Goal: Task Accomplishment & Management: Manage account settings

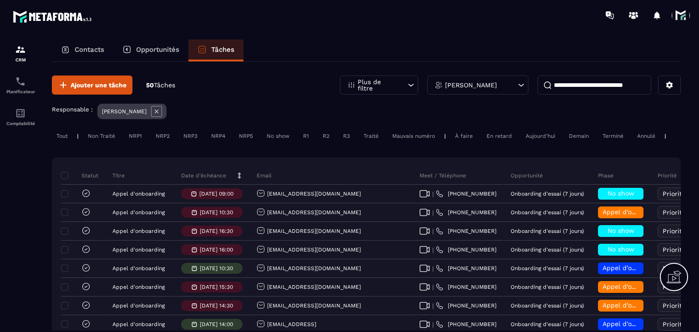
click at [218, 179] on p "Date d’échéance" at bounding box center [203, 175] width 45 height 7
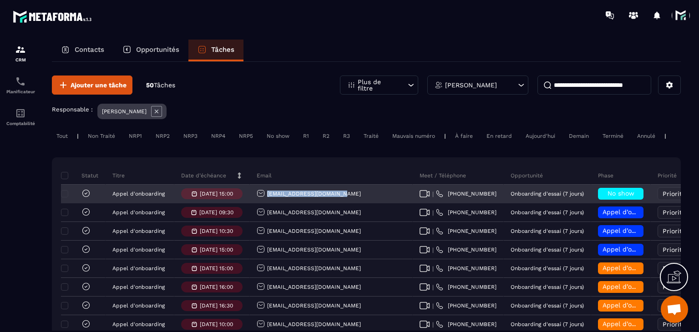
drag, startPoint x: 340, startPoint y: 199, endPoint x: 266, endPoint y: 206, distance: 74.5
click at [266, 203] on div "a.cellier75017@gmail.com" at bounding box center [331, 194] width 163 height 18
copy p "a.cellier75017@gmail.com"
click at [598, 200] on div "No show" at bounding box center [621, 194] width 46 height 12
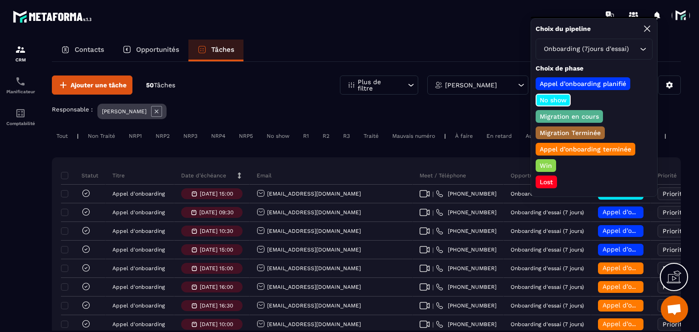
click at [544, 180] on p "Lost" at bounding box center [546, 181] width 16 height 9
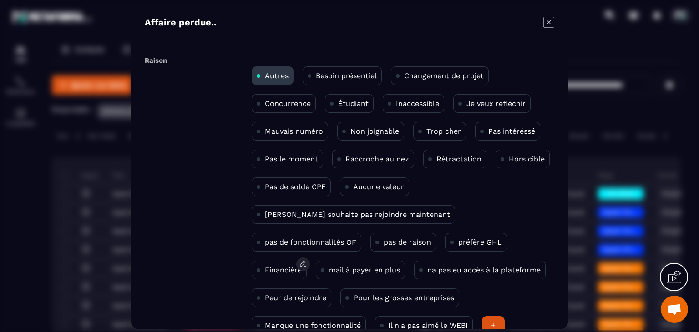
click at [302, 266] on p "Financière" at bounding box center [283, 270] width 37 height 9
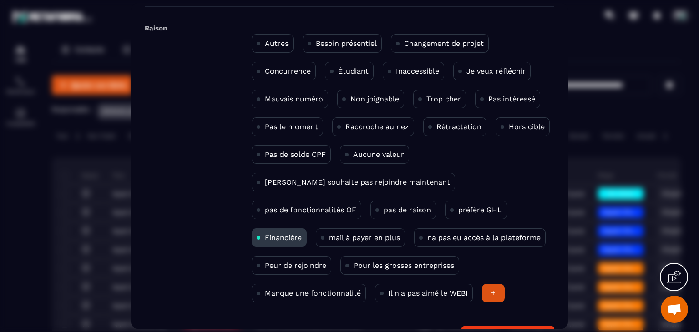
scroll to position [59, 0]
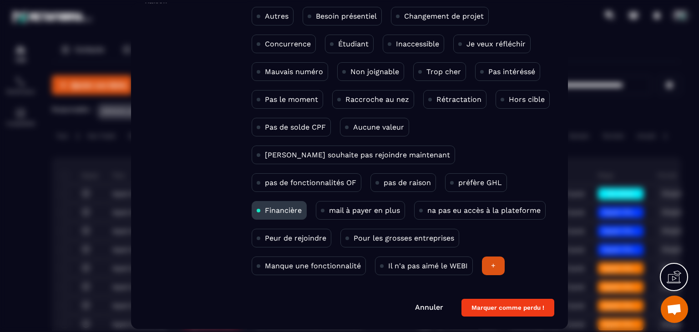
click at [509, 310] on button "Marquer comme perdu !" at bounding box center [507, 308] width 93 height 18
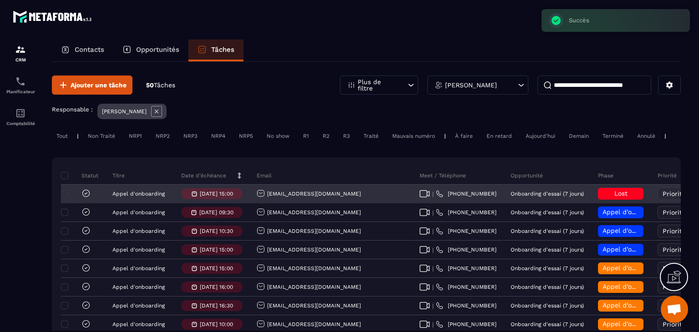
click at [87, 198] on icon at bounding box center [85, 193] width 9 height 9
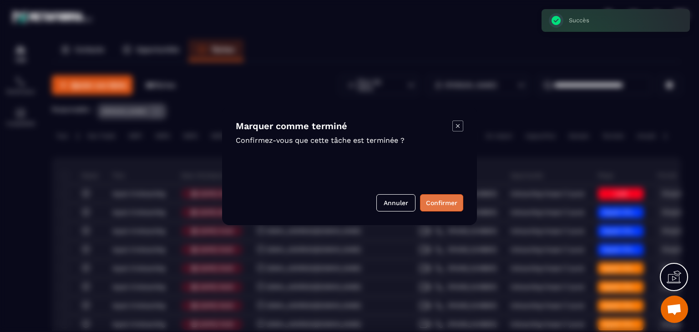
click at [446, 203] on button "Confirmer" at bounding box center [441, 202] width 43 height 17
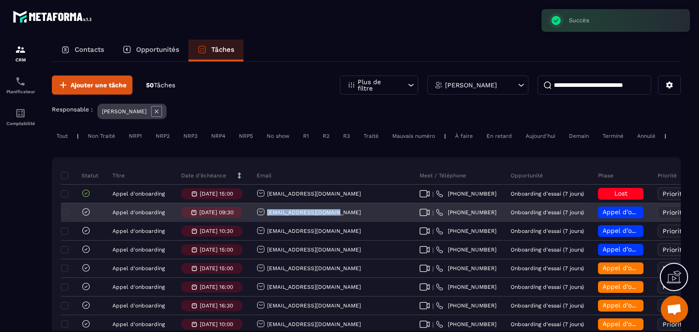
drag, startPoint x: 339, startPoint y: 218, endPoint x: 249, endPoint y: 225, distance: 89.9
click at [250, 222] on div "clair.leseur@orange.fr" at bounding box center [331, 213] width 163 height 18
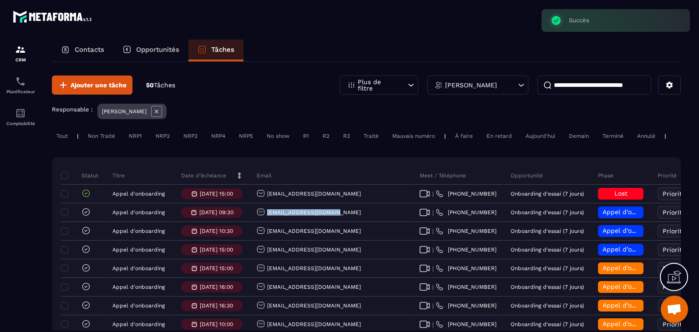
copy p "clair.leseur@orange.fr"
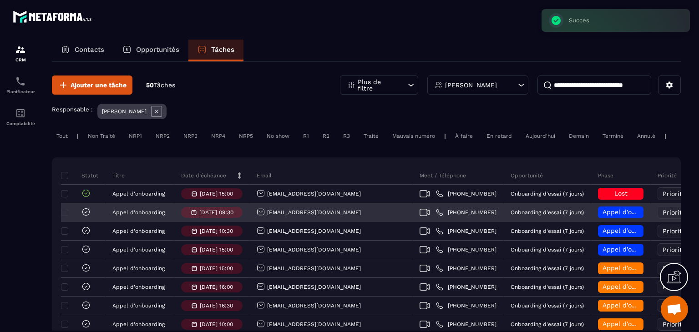
click at [603, 216] on span "Appel d’onboarding planifié" at bounding box center [646, 211] width 86 height 7
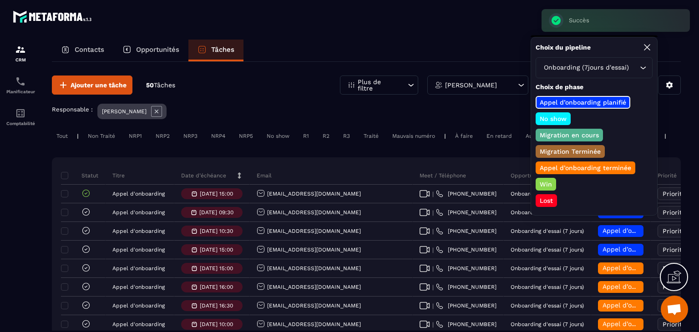
click at [542, 196] on p "Lost" at bounding box center [546, 200] width 16 height 9
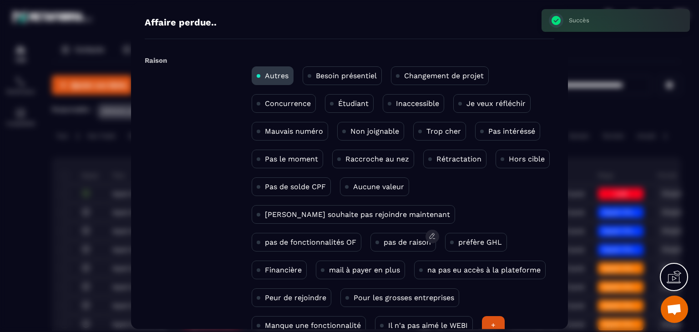
click at [384, 238] on p "pas de raison" at bounding box center [407, 242] width 47 height 9
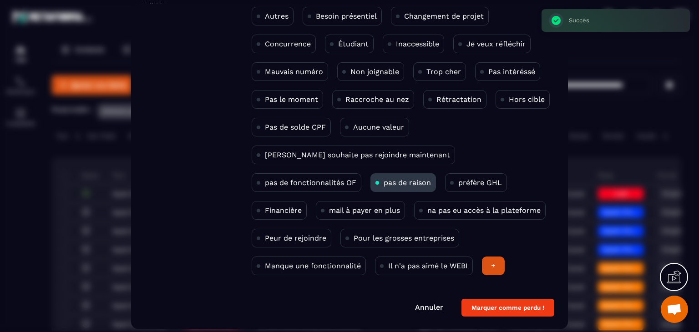
click at [512, 304] on button "Marquer comme perdu !" at bounding box center [507, 308] width 93 height 18
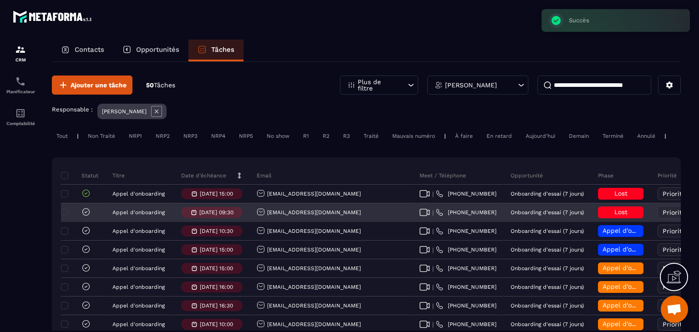
click at [85, 217] on icon at bounding box center [85, 212] width 9 height 9
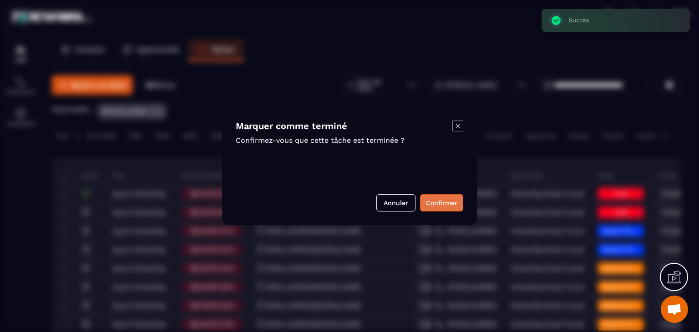
click at [427, 206] on button "Confirmer" at bounding box center [441, 202] width 43 height 17
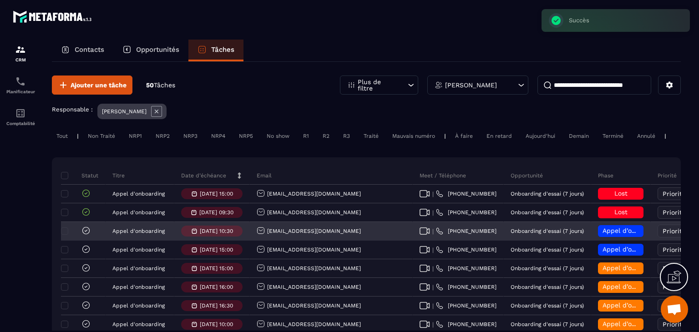
drag, startPoint x: 349, startPoint y: 239, endPoint x: 248, endPoint y: 241, distance: 101.1
click at [248, 241] on tr "Appel d'onboarding 02/09/2025 10:30 sekou.barry14@gmail.com | +33 78286 6043 On…" at bounding box center [577, 231] width 1032 height 19
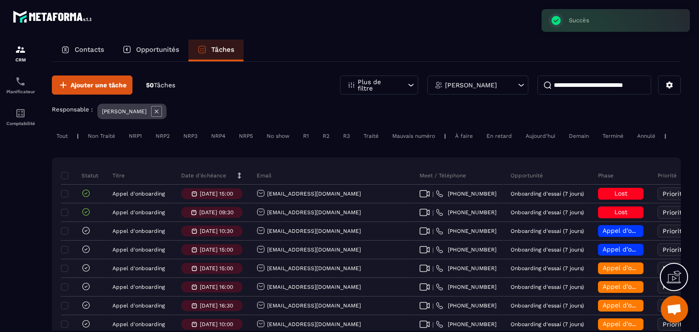
copy tr "sekou.barry14@gmail.com"
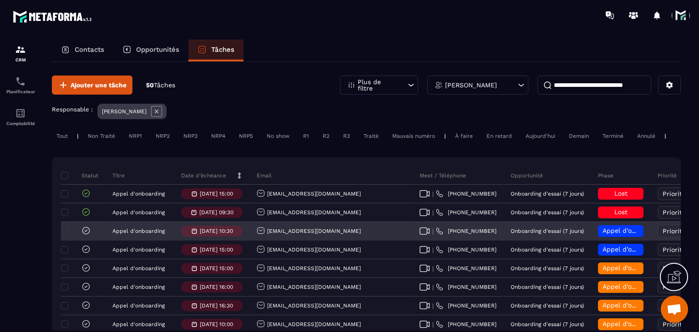
click at [603, 234] on span "Appel d’onboarding planifié" at bounding box center [646, 230] width 86 height 7
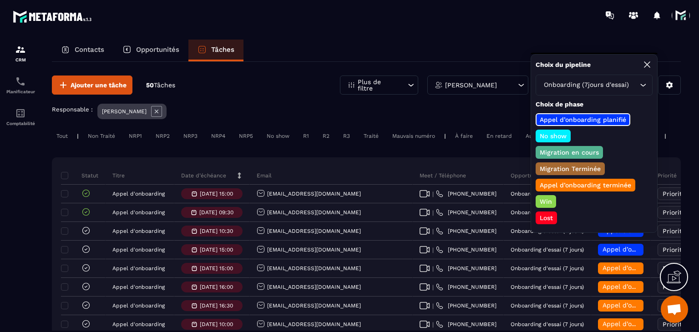
click at [542, 213] on p "Lost" at bounding box center [546, 217] width 16 height 9
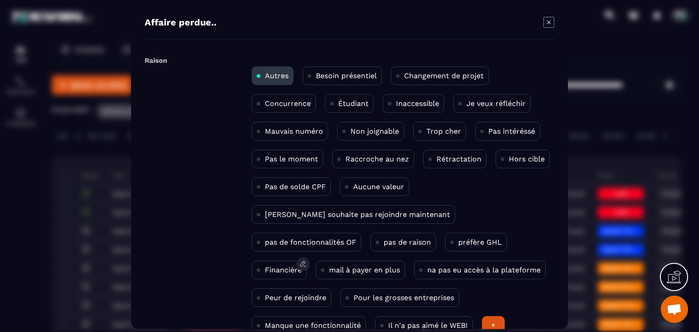
click at [307, 261] on div "Financière" at bounding box center [279, 270] width 55 height 19
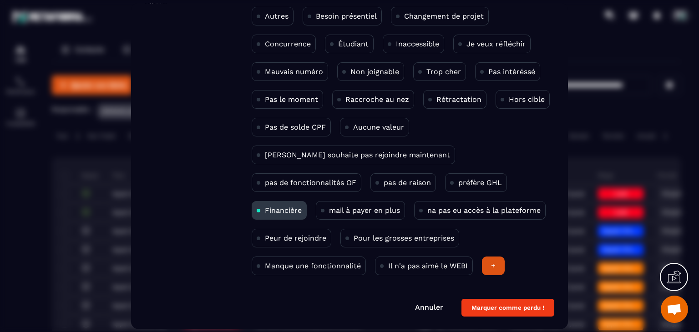
click at [508, 302] on button "Marquer comme perdu !" at bounding box center [507, 308] width 93 height 18
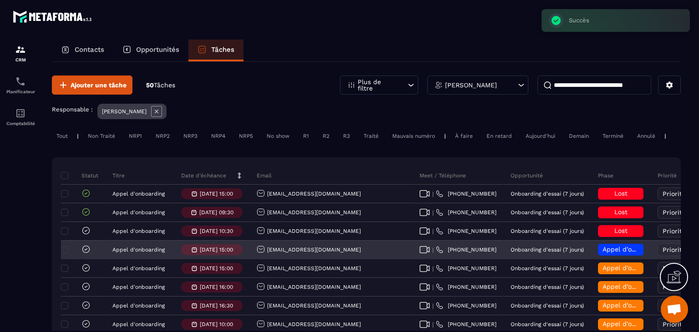
drag, startPoint x: 369, startPoint y: 252, endPoint x: 264, endPoint y: 257, distance: 104.8
click at [264, 257] on div "sebastien.hue@tlt-performance.fr" at bounding box center [331, 250] width 163 height 18
copy p "sebastien.hue@tlt-performance.fr"
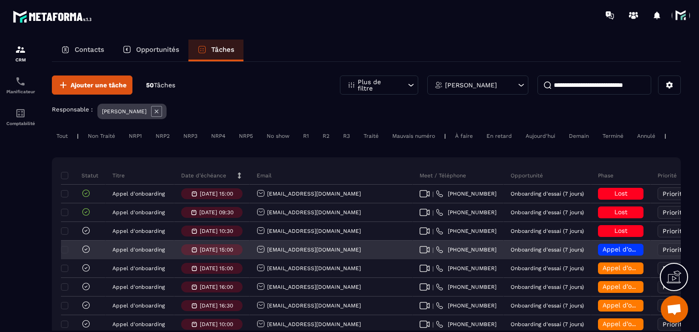
click at [603, 253] on span "Appel d’onboarding planifié" at bounding box center [646, 249] width 86 height 7
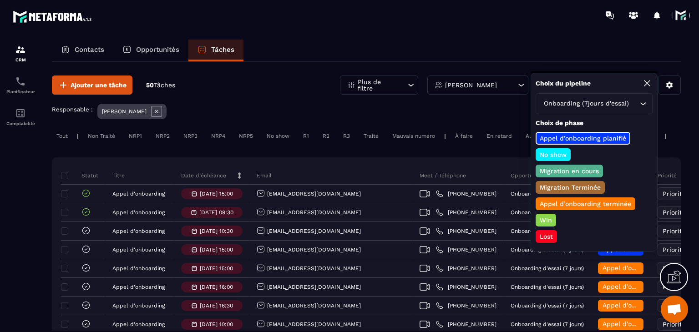
click at [552, 234] on p "Lost" at bounding box center [546, 236] width 16 height 9
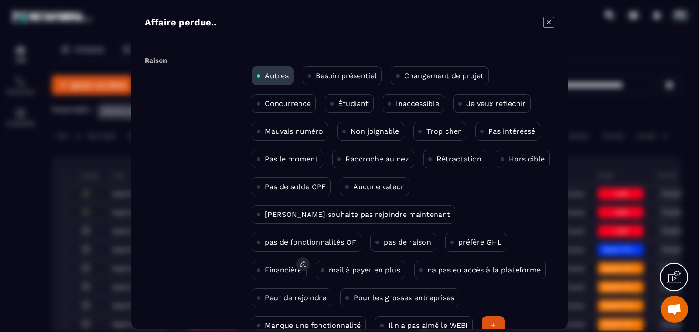
click at [302, 266] on p "Financière" at bounding box center [283, 270] width 37 height 9
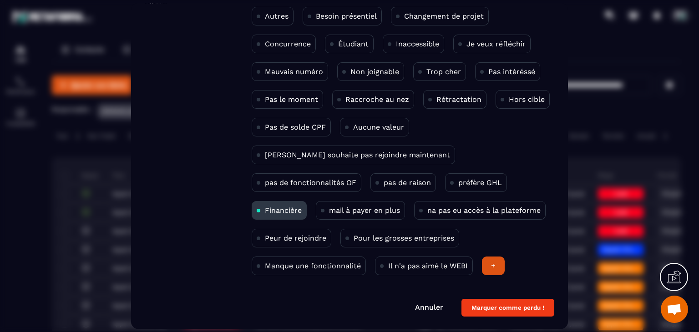
click at [501, 293] on form "Raison Autres Besoin présentiel Changement de projet Concurrence Étudiant Inacc…" at bounding box center [350, 156] width 410 height 324
click at [505, 304] on button "Marquer comme perdu !" at bounding box center [507, 308] width 93 height 18
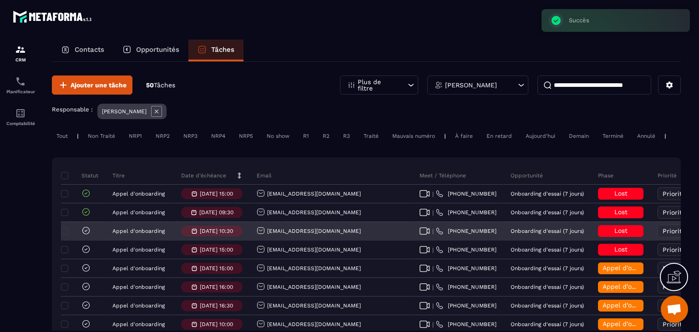
click at [84, 235] on icon at bounding box center [85, 230] width 9 height 9
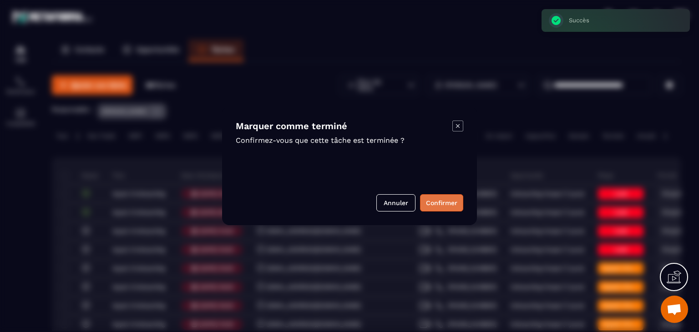
click at [433, 205] on button "Confirmer" at bounding box center [441, 202] width 43 height 17
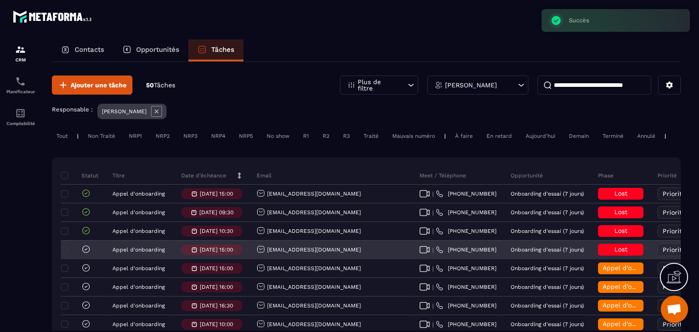
click at [89, 253] on icon at bounding box center [85, 249] width 9 height 9
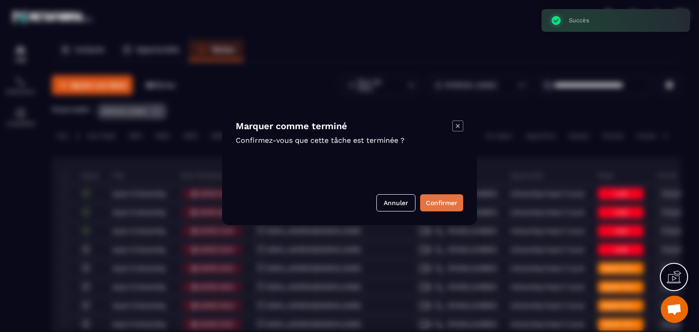
drag, startPoint x: 443, startPoint y: 201, endPoint x: 437, endPoint y: 199, distance: 6.1
click at [442, 201] on button "Confirmer" at bounding box center [441, 202] width 43 height 17
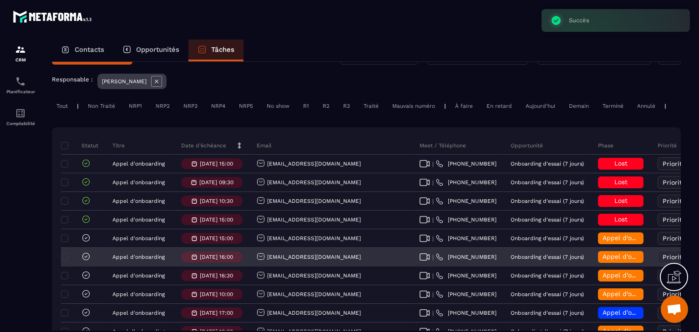
scroll to position [46, 0]
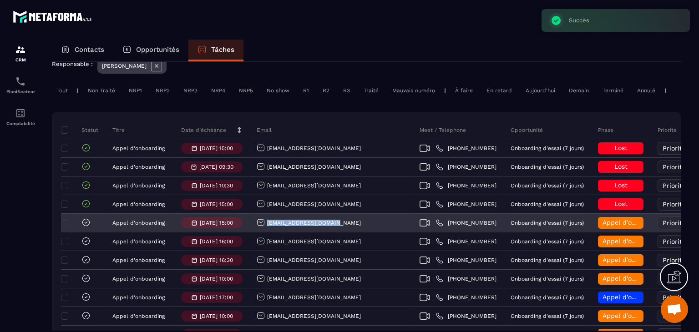
drag, startPoint x: 354, startPoint y: 232, endPoint x: 267, endPoint y: 238, distance: 86.7
click at [267, 233] on div "atna.consult@gmail.com" at bounding box center [331, 223] width 163 height 18
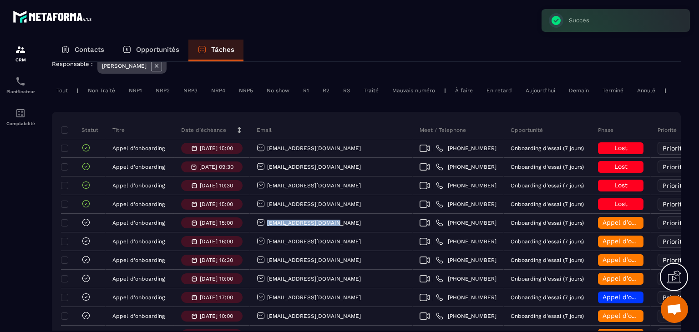
copy p "atna.consult@gmail.com"
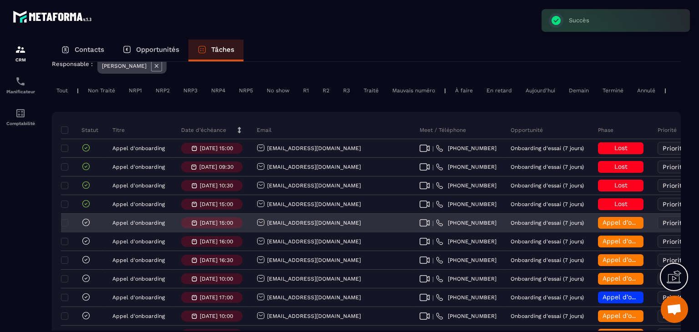
click at [598, 229] on div "Appel d’onboarding terminée" at bounding box center [621, 223] width 46 height 12
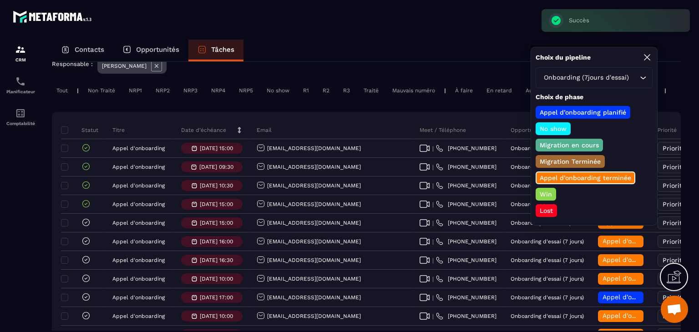
click at [545, 210] on p "Lost" at bounding box center [546, 210] width 16 height 9
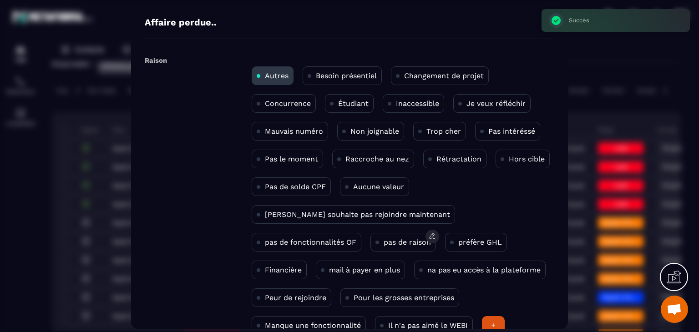
click at [384, 238] on p "pas de raison" at bounding box center [407, 242] width 47 height 9
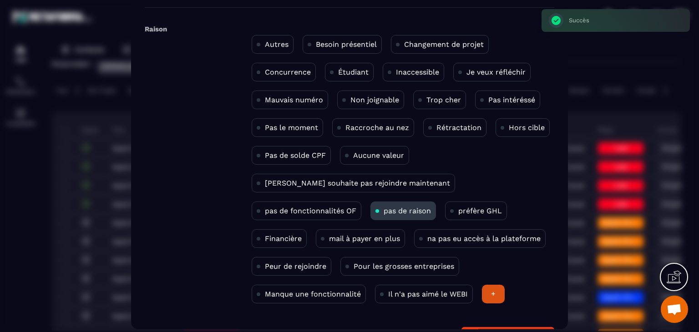
scroll to position [59, 0]
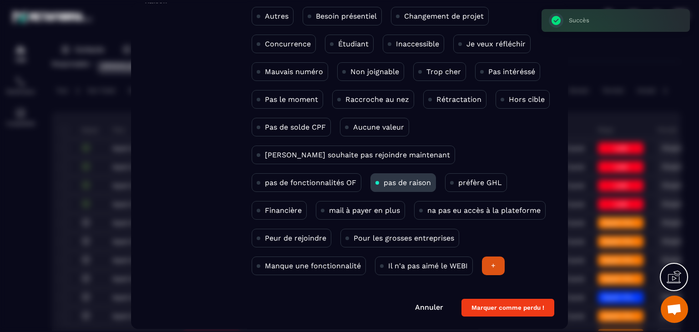
click at [500, 304] on button "Marquer comme perdu !" at bounding box center [507, 308] width 93 height 18
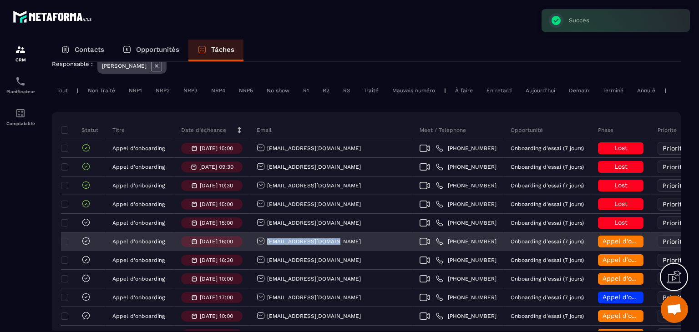
drag, startPoint x: 334, startPoint y: 248, endPoint x: 264, endPoint y: 248, distance: 70.5
click at [264, 248] on div "1dayenvoyage@gmail.com" at bounding box center [331, 242] width 163 height 18
copy p "1dayenvoyage@gmail.com"
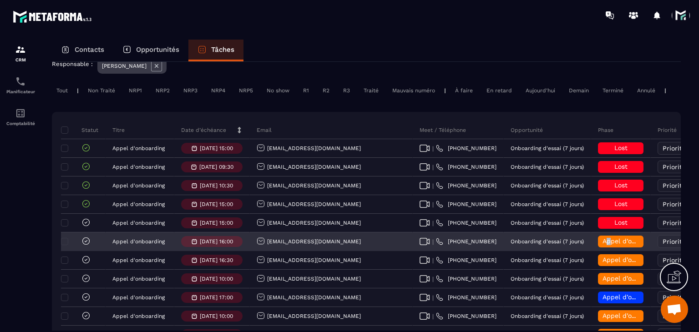
click at [603, 245] on span "Appel d’onboarding terminée" at bounding box center [648, 241] width 91 height 7
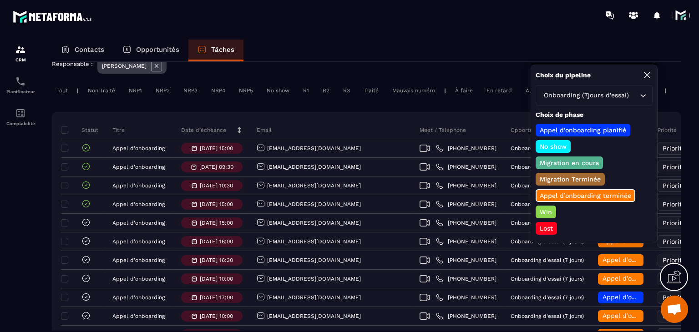
click at [544, 209] on p "Win" at bounding box center [545, 212] width 15 height 9
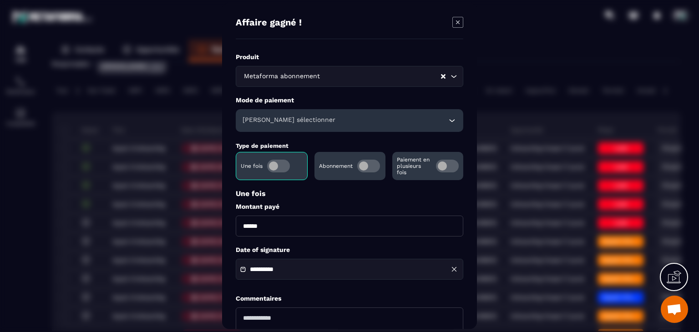
click at [370, 170] on span "Modal window" at bounding box center [368, 166] width 23 height 13
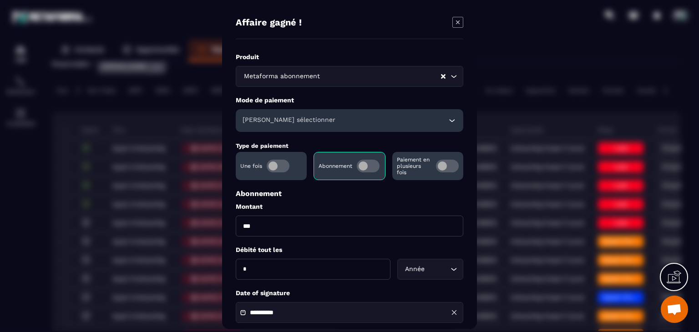
click at [335, 127] on div "Veuillez sélectionner" at bounding box center [350, 120] width 228 height 23
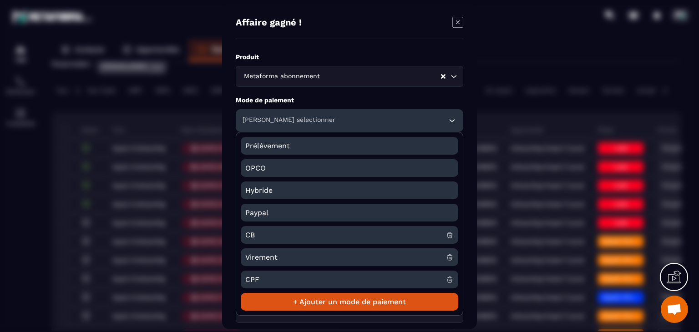
click at [258, 233] on span "CB" at bounding box center [345, 235] width 201 height 18
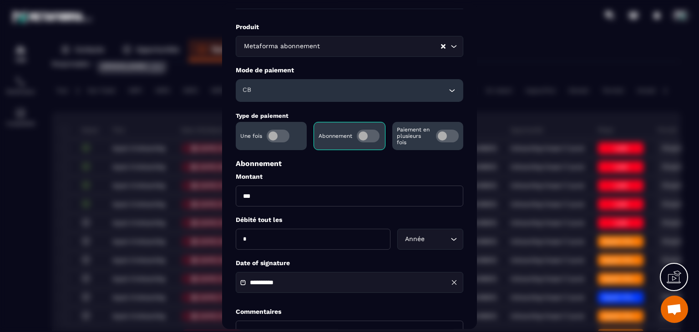
scroll to position [46, 0]
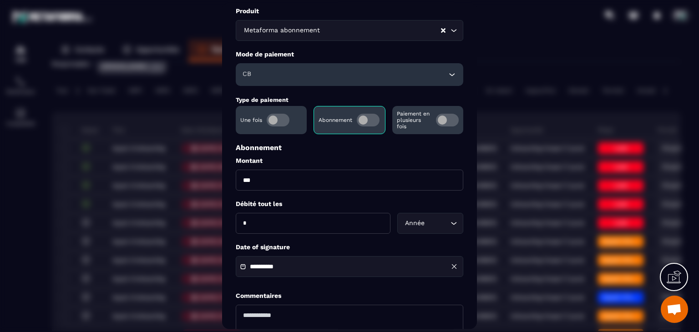
click at [292, 252] on div "**********" at bounding box center [350, 260] width 228 height 34
click at [288, 269] on input "**********" at bounding box center [282, 267] width 64 height 7
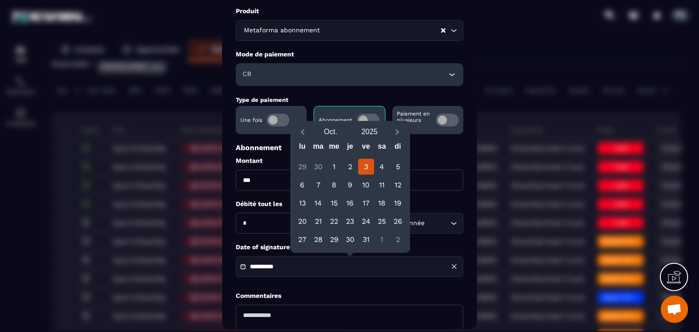
click at [307, 136] on button "Previous month" at bounding box center [302, 132] width 17 height 12
click at [378, 191] on div "13" at bounding box center [382, 185] width 16 height 16
type input "**********"
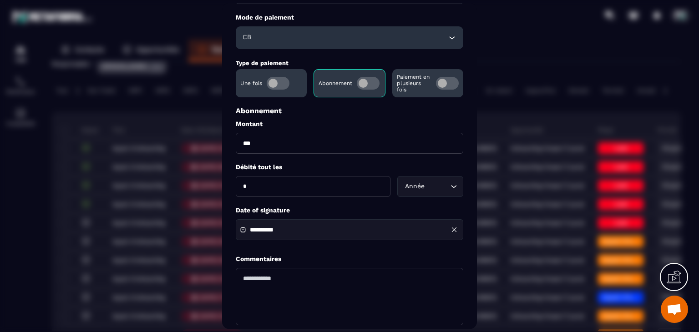
scroll to position [131, 0]
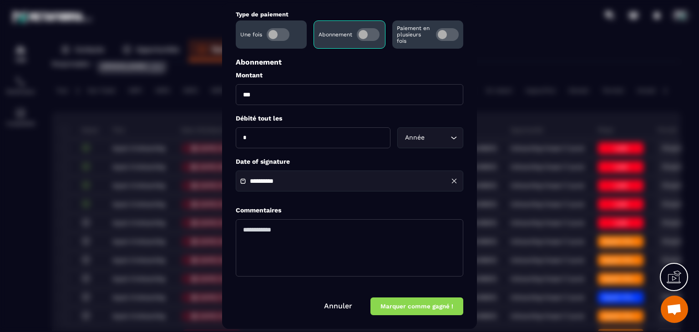
click at [402, 298] on button "Marquer comme gagné !" at bounding box center [416, 307] width 93 height 18
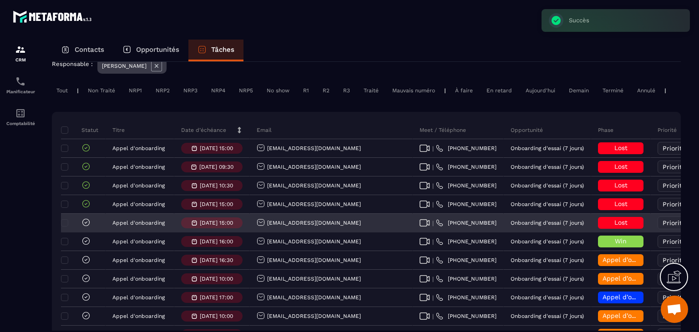
click at [86, 227] on icon at bounding box center [85, 222] width 9 height 9
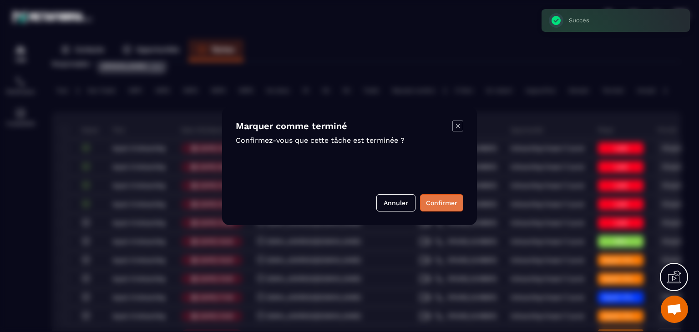
click at [441, 203] on button "Confirmer" at bounding box center [441, 202] width 43 height 17
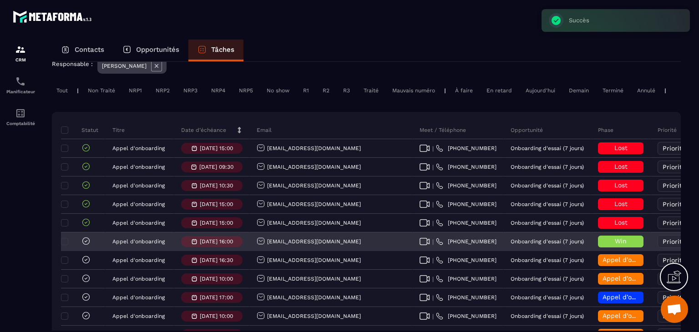
click at [86, 246] on icon at bounding box center [85, 241] width 9 height 9
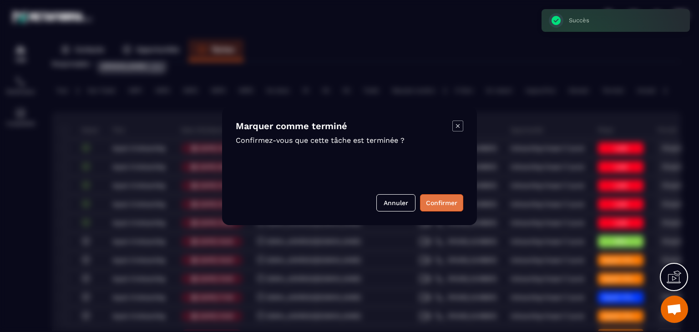
click at [433, 204] on button "Confirmer" at bounding box center [441, 202] width 43 height 17
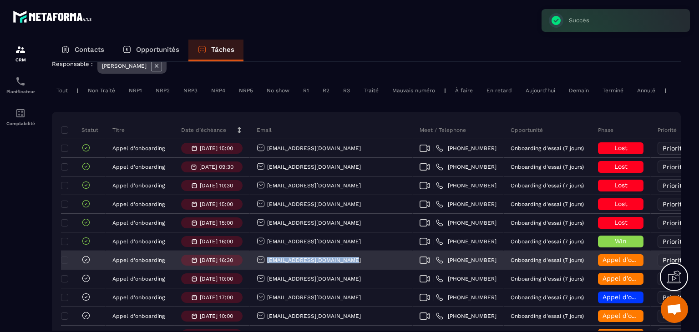
drag, startPoint x: 362, startPoint y: 267, endPoint x: 254, endPoint y: 272, distance: 108.4
click at [254, 270] on div "direction@beauty-academy.fr" at bounding box center [331, 261] width 163 height 18
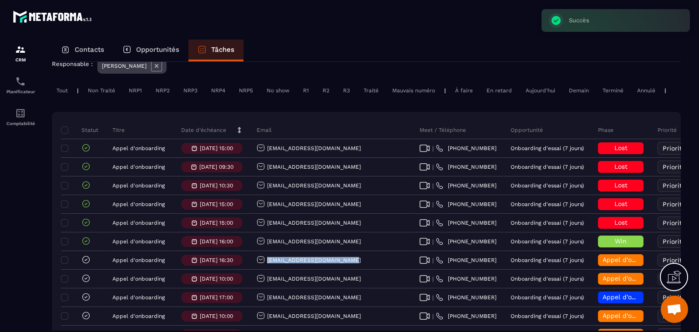
copy p "direction@beauty-academy.fr"
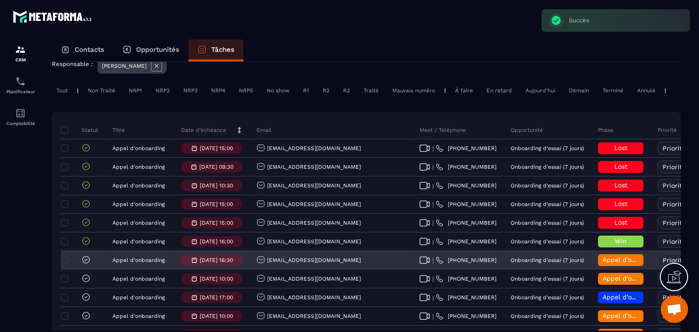
click at [603, 264] on span "Appel d’onboarding terminée" at bounding box center [648, 259] width 91 height 7
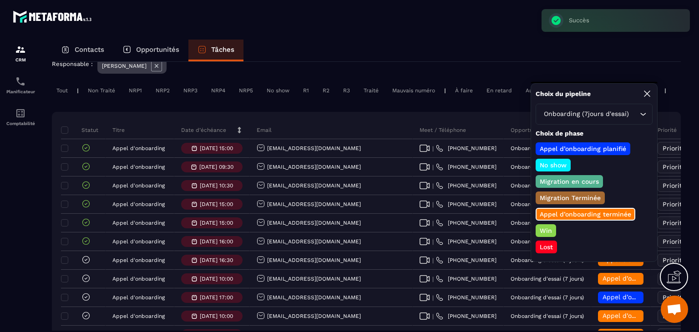
click at [546, 244] on p "Lost" at bounding box center [546, 247] width 16 height 9
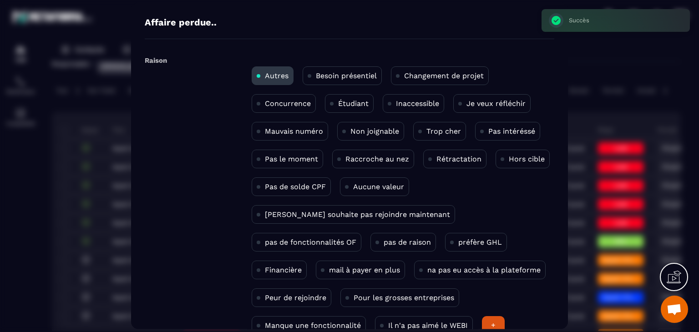
click at [289, 155] on p "Pas le moment" at bounding box center [291, 159] width 53 height 9
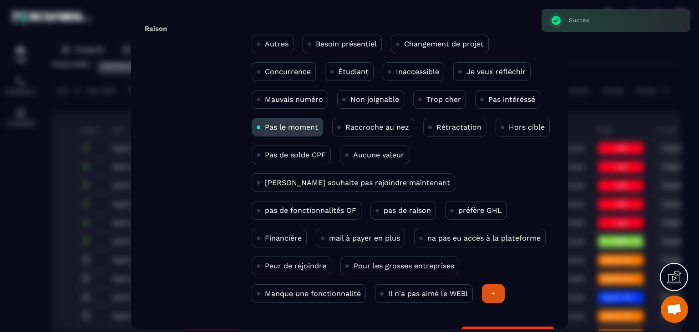
scroll to position [59, 0]
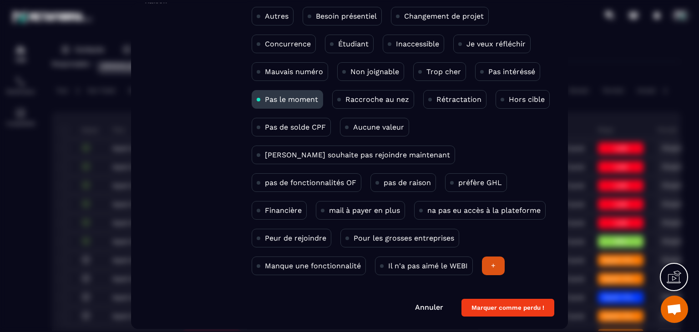
click at [524, 304] on button "Marquer comme perdu !" at bounding box center [507, 308] width 93 height 18
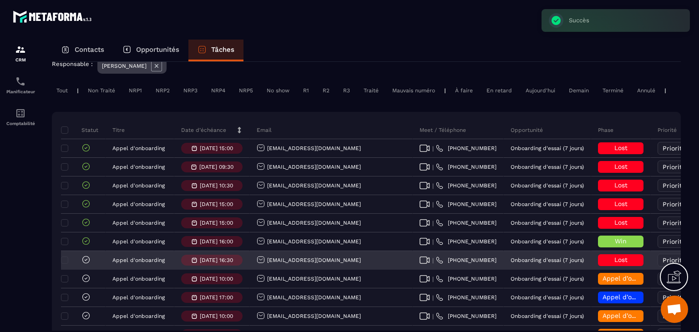
click at [87, 264] on icon at bounding box center [85, 259] width 9 height 9
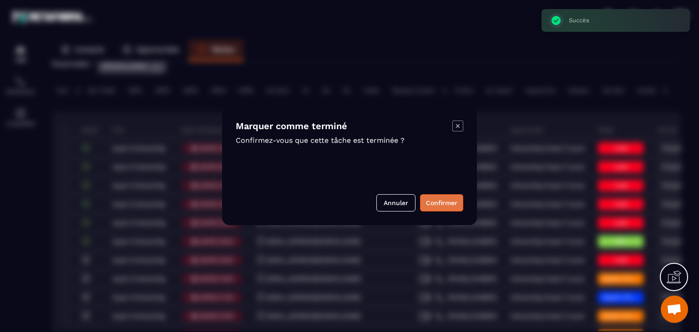
click at [449, 211] on button "Confirmer" at bounding box center [441, 202] width 43 height 17
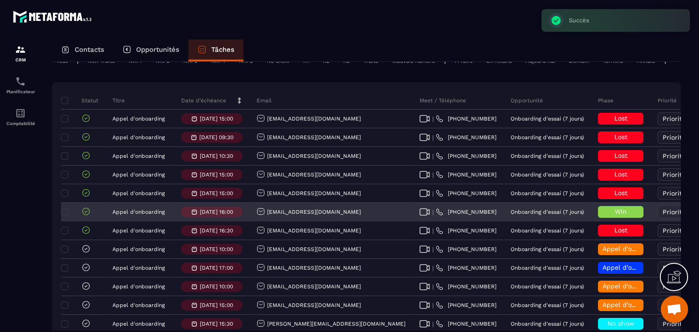
scroll to position [91, 0]
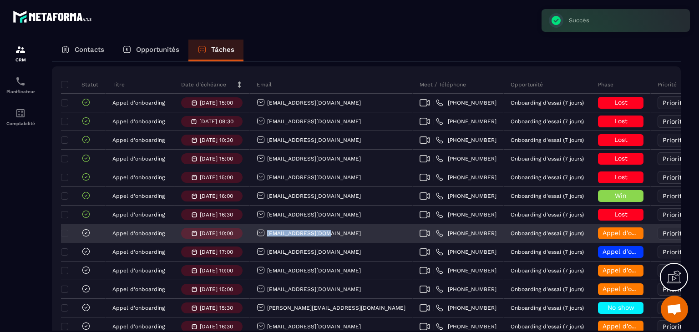
drag, startPoint x: 341, startPoint y: 238, endPoint x: 265, endPoint y: 246, distance: 76.8
click at [265, 243] on div "mzariah66@gmail.com" at bounding box center [331, 234] width 163 height 18
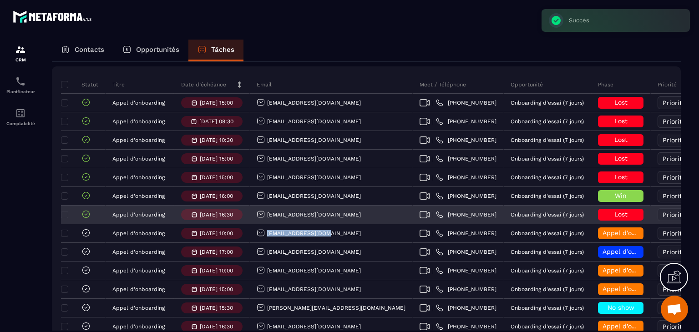
copy p "mzariah66@gmail.com"
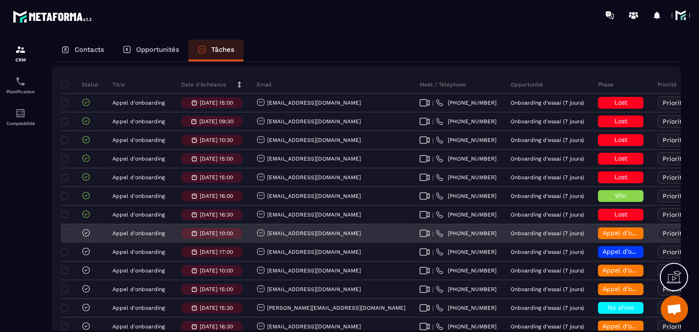
click at [603, 237] on h6 "Appel d’onboarding terminée" at bounding box center [621, 233] width 36 height 7
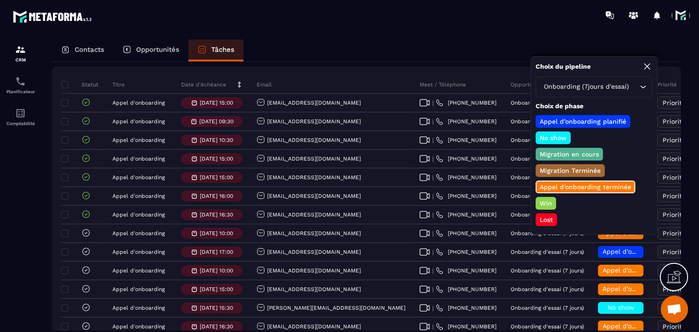
click at [552, 215] on p "Lost" at bounding box center [546, 219] width 16 height 9
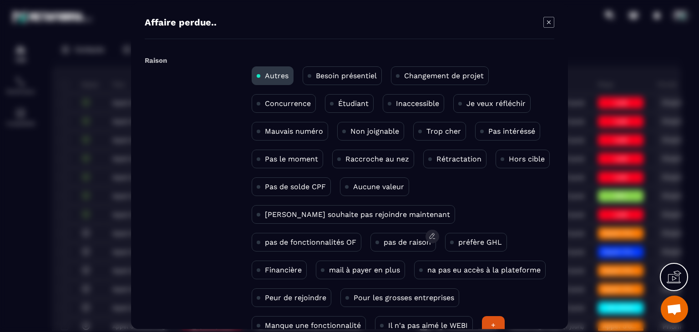
click at [370, 236] on div "pas de raison" at bounding box center [403, 242] width 66 height 19
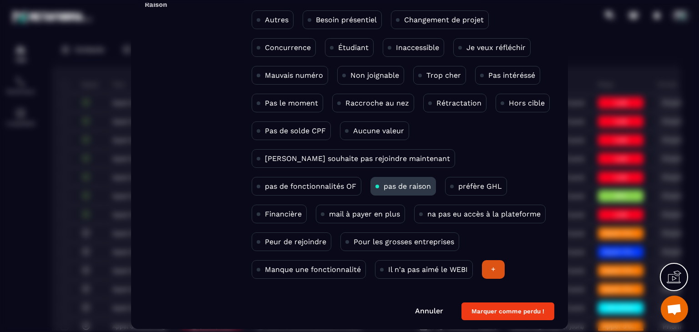
scroll to position [59, 0]
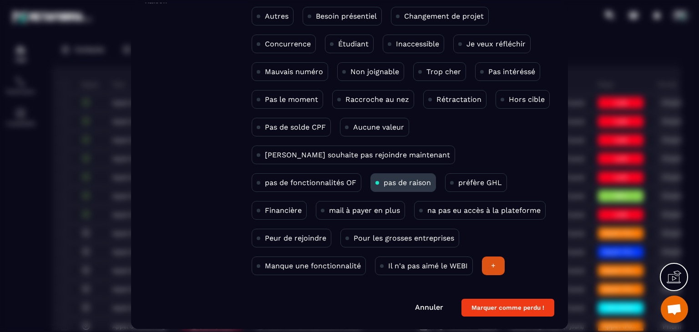
click at [510, 312] on button "Marquer comme perdu !" at bounding box center [507, 308] width 93 height 18
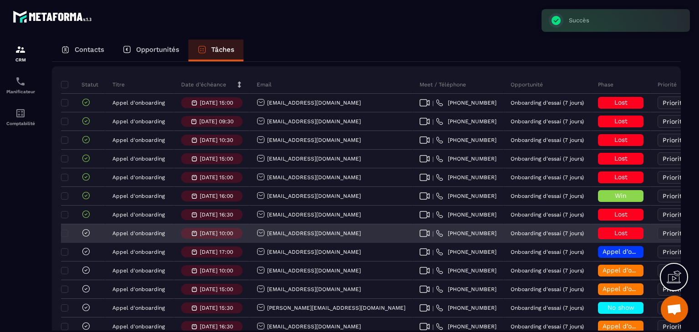
click at [88, 238] on icon at bounding box center [85, 232] width 9 height 9
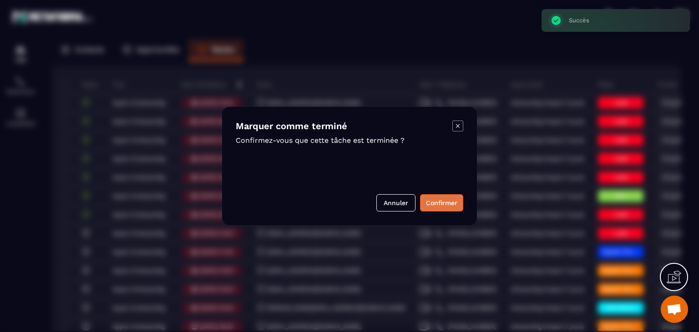
click at [432, 206] on button "Confirmer" at bounding box center [441, 202] width 43 height 17
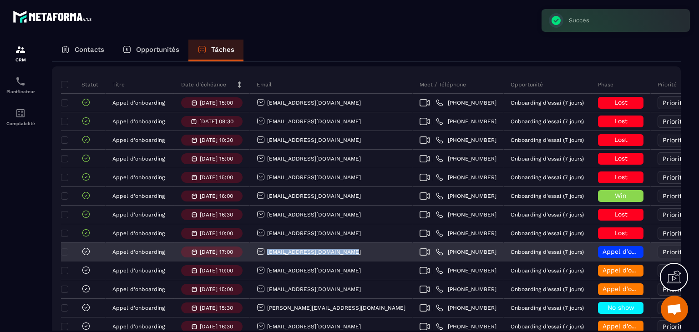
drag, startPoint x: 353, startPoint y: 259, endPoint x: 266, endPoint y: 259, distance: 86.9
click at [266, 259] on div "Contact@codem-marketing.com" at bounding box center [331, 252] width 163 height 18
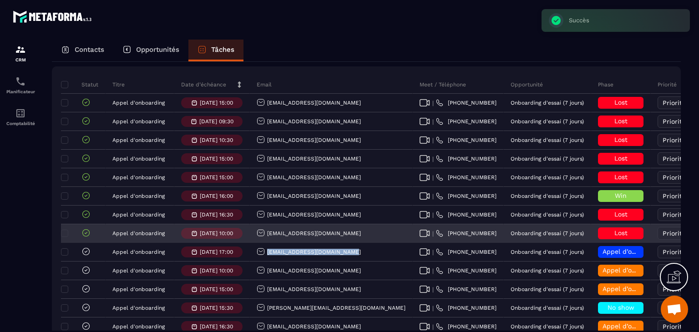
copy p "Contact@codem-marketing.com"
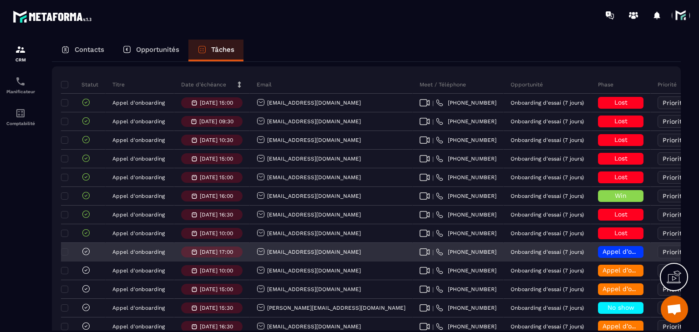
click at [603, 255] on span "Appel d’onboarding planifié" at bounding box center [646, 251] width 86 height 7
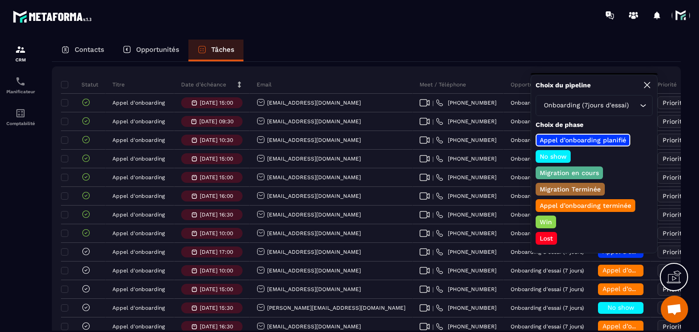
click at [539, 234] on p "Lost" at bounding box center [546, 238] width 16 height 9
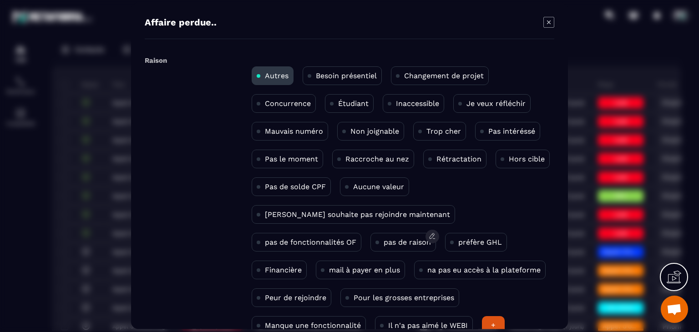
click at [370, 248] on div "pas de raison" at bounding box center [403, 242] width 66 height 19
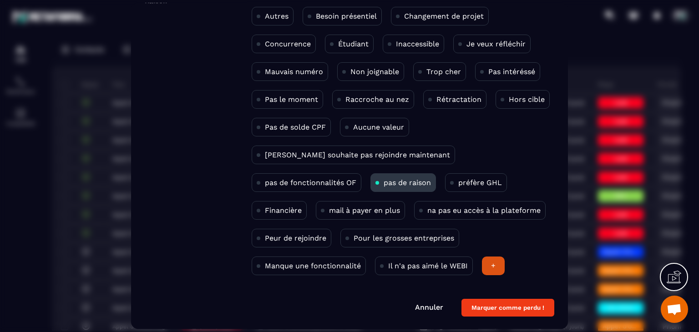
click at [495, 303] on button "Marquer comme perdu !" at bounding box center [507, 308] width 93 height 18
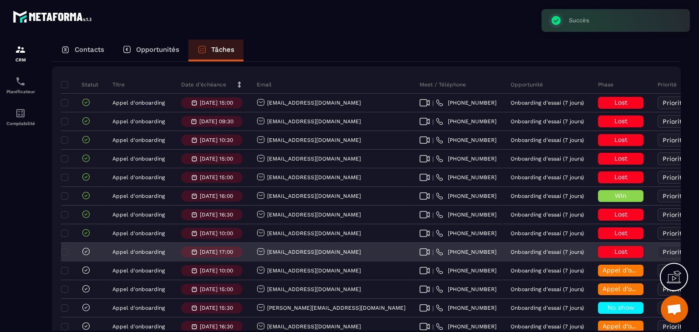
click at [83, 256] on icon at bounding box center [85, 251] width 9 height 9
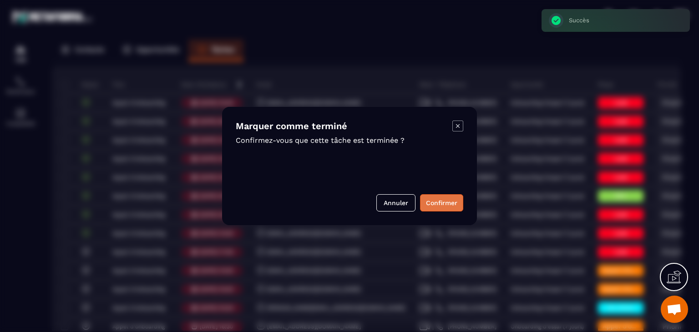
click at [431, 209] on button "Confirmer" at bounding box center [441, 202] width 43 height 17
